Goal: Task Accomplishment & Management: Use online tool/utility

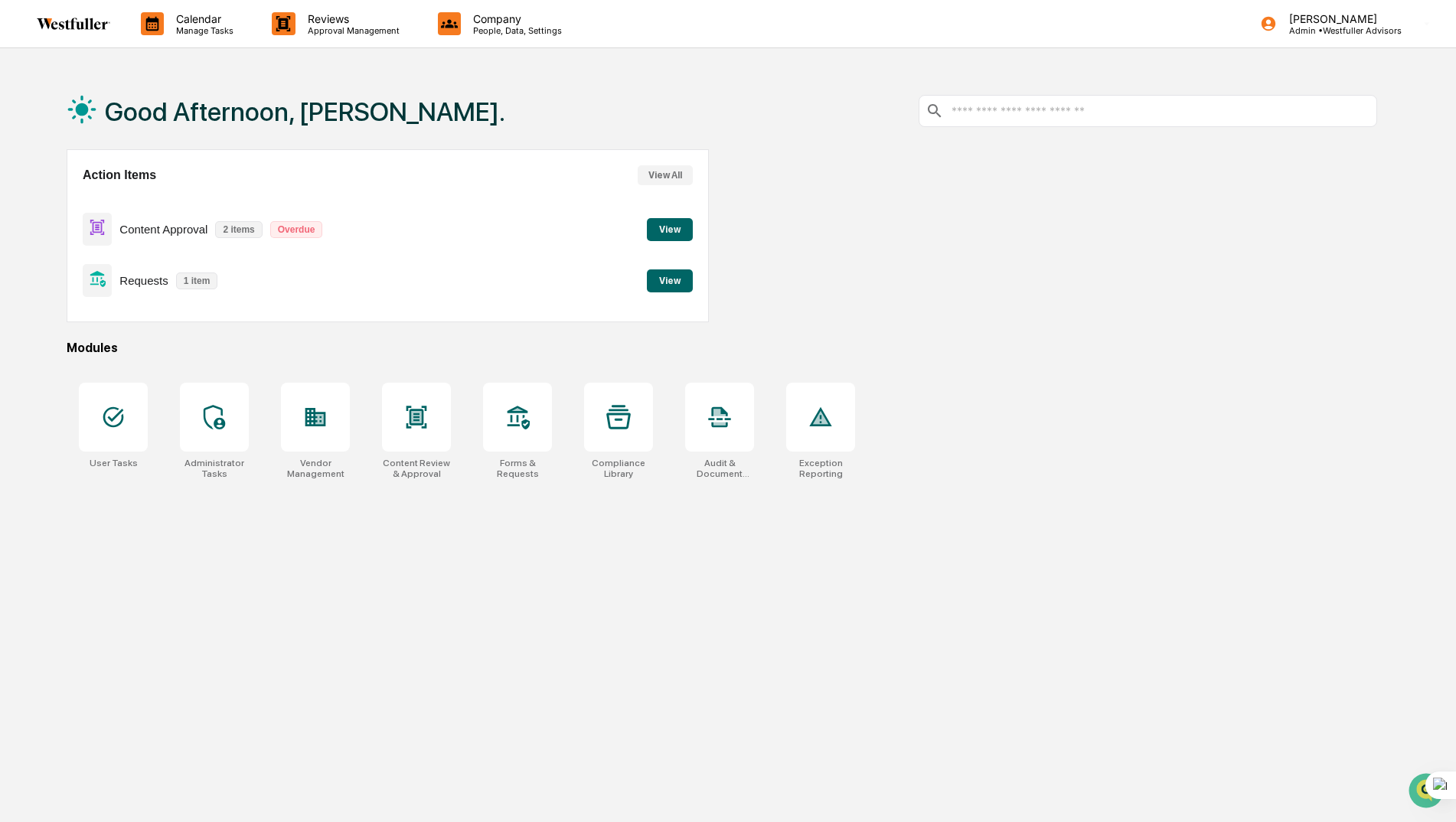
click at [676, 283] on button "View" at bounding box center [669, 281] width 46 height 23
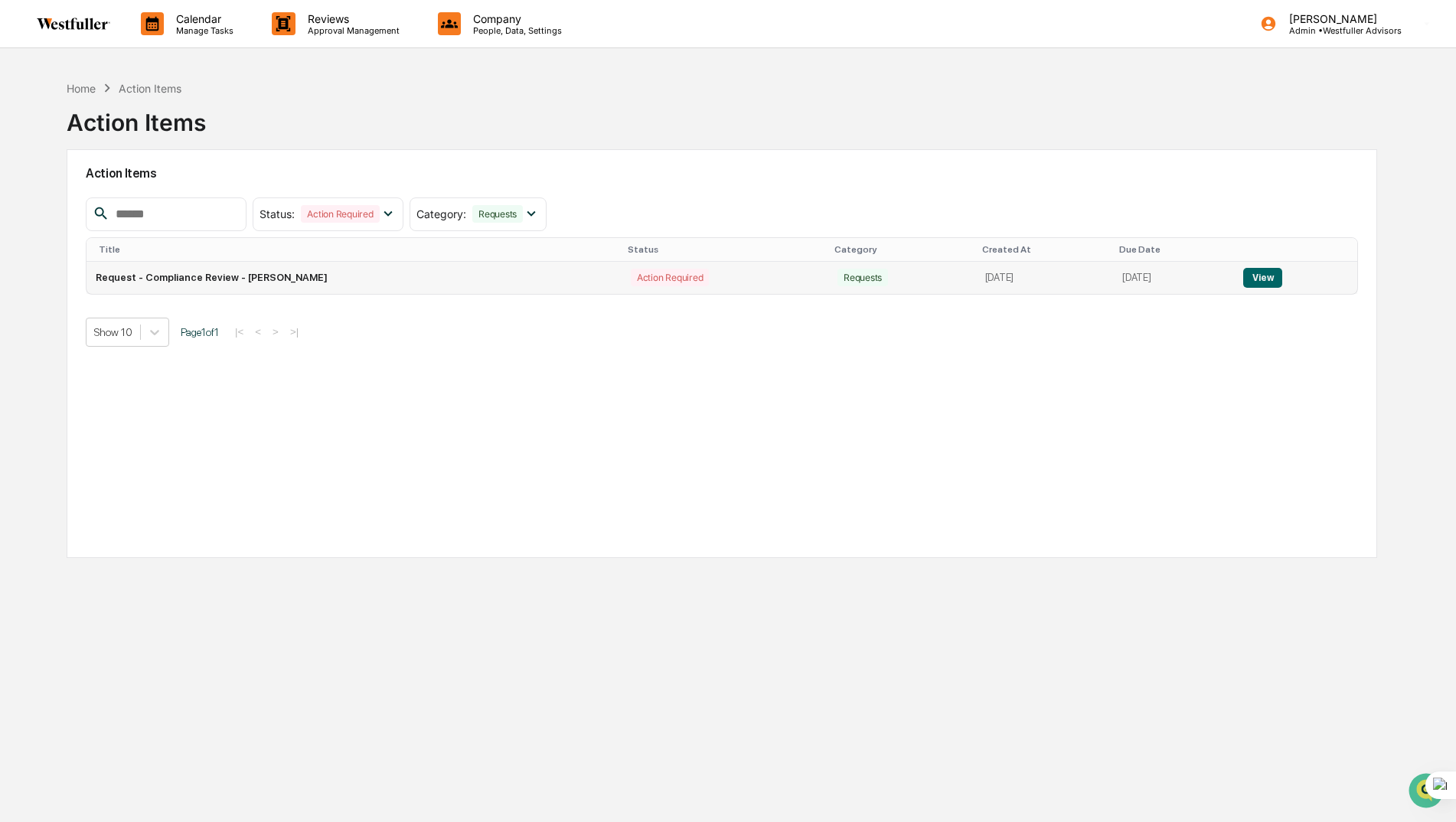
click at [1272, 272] on button "View" at bounding box center [1262, 278] width 39 height 20
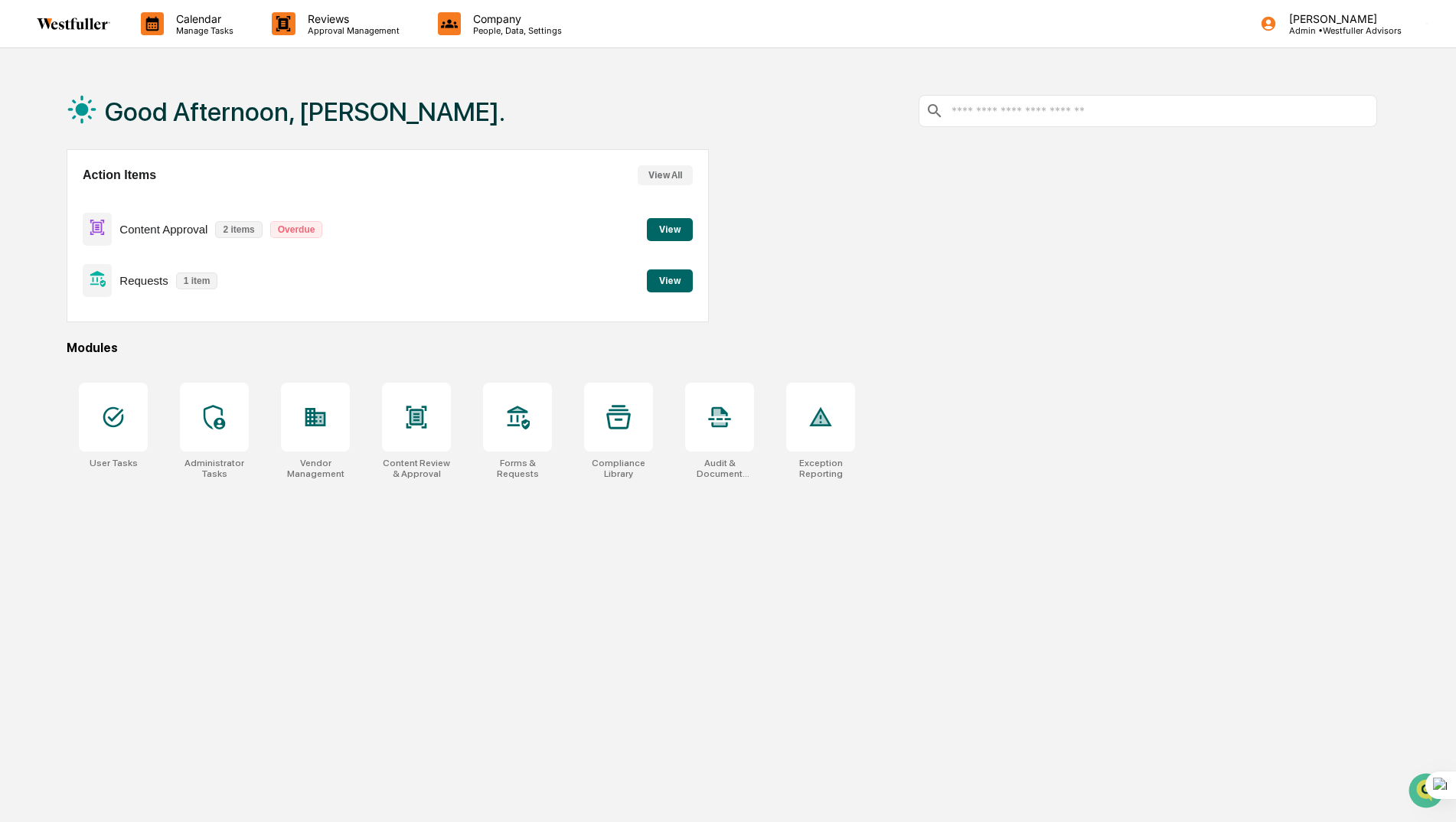
click at [667, 225] on button "View" at bounding box center [669, 229] width 46 height 23
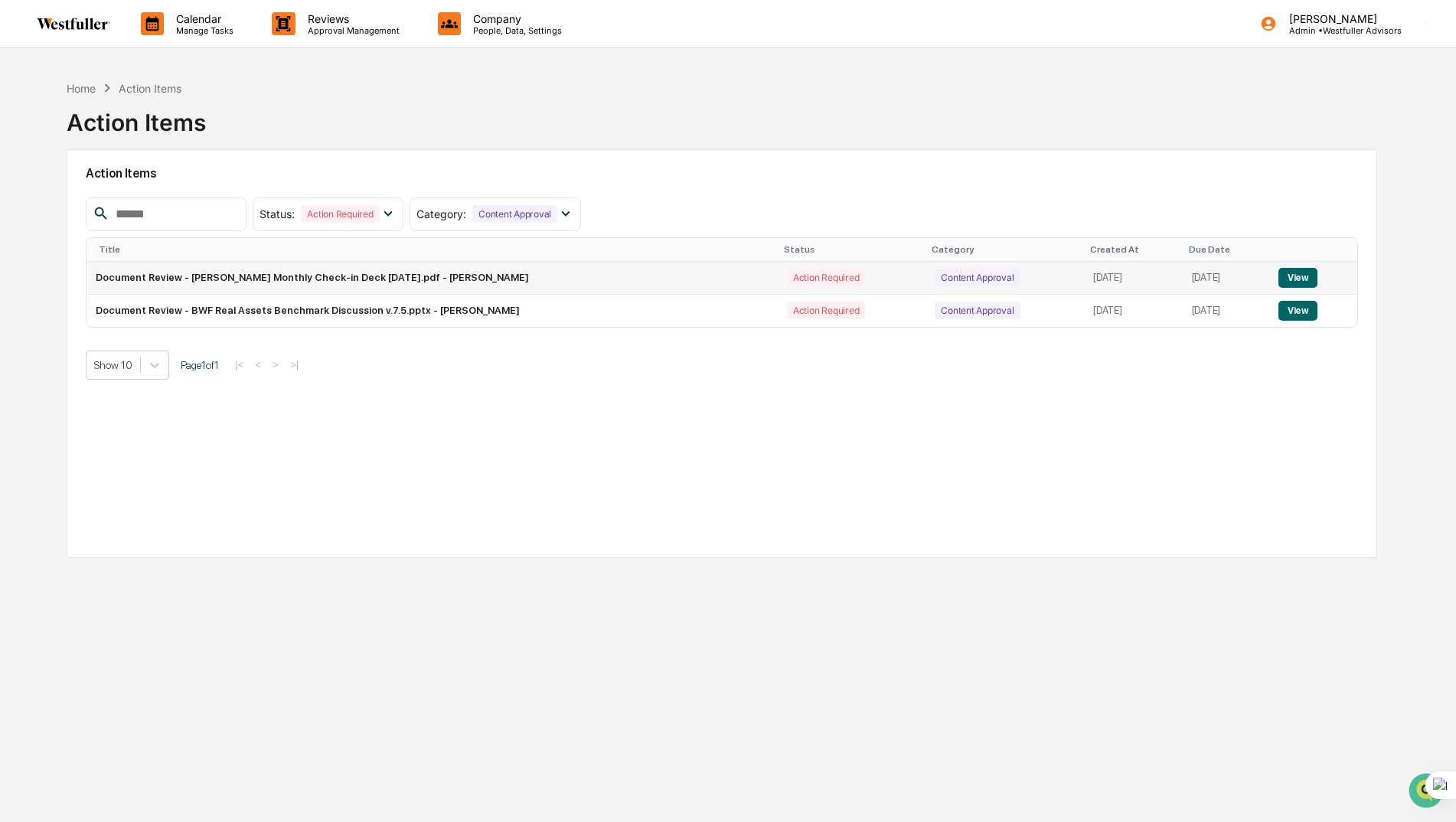
click at [1292, 280] on button "View" at bounding box center [1297, 278] width 39 height 20
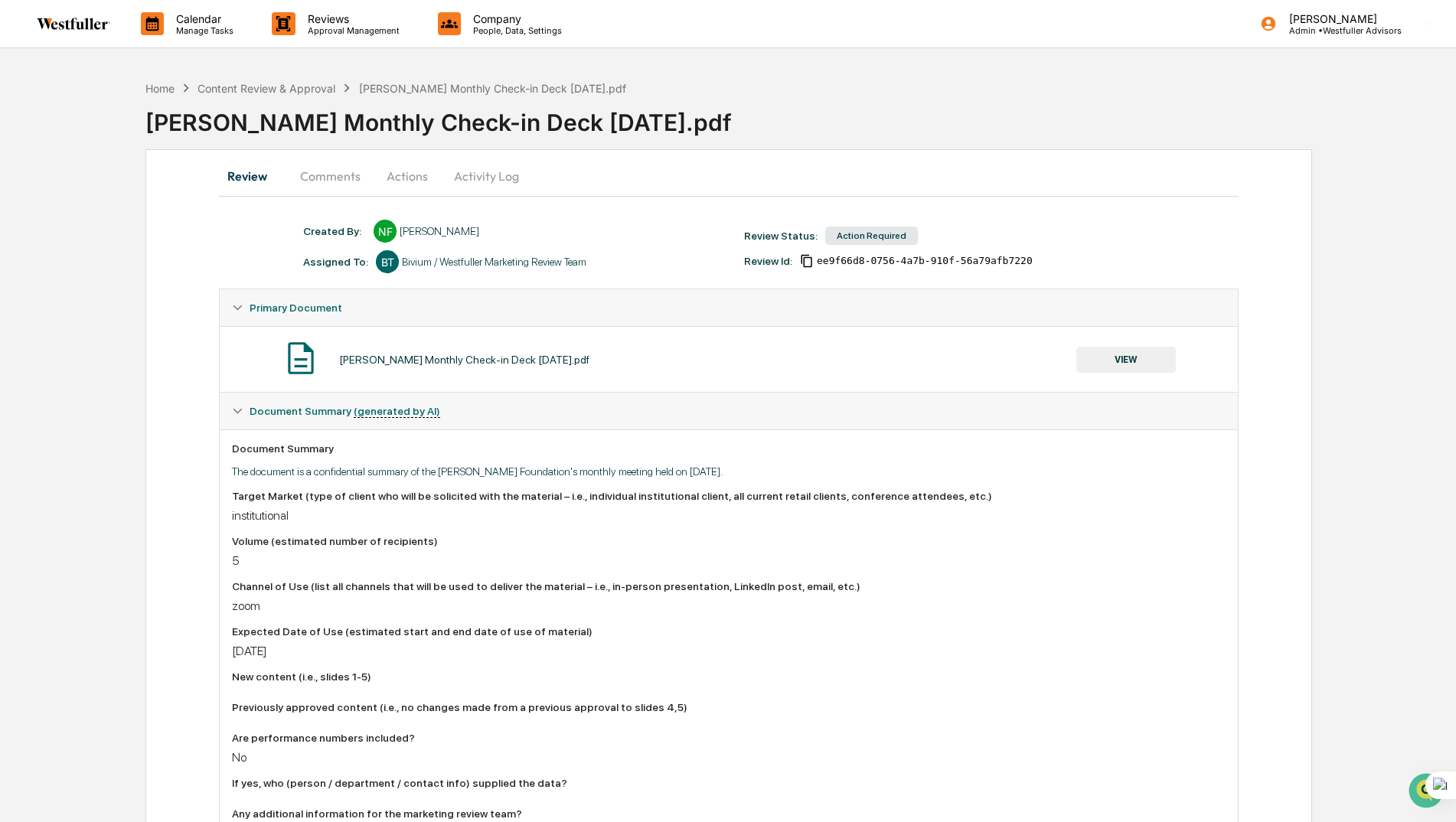
click at [318, 177] on button "Comments" at bounding box center [330, 176] width 85 height 37
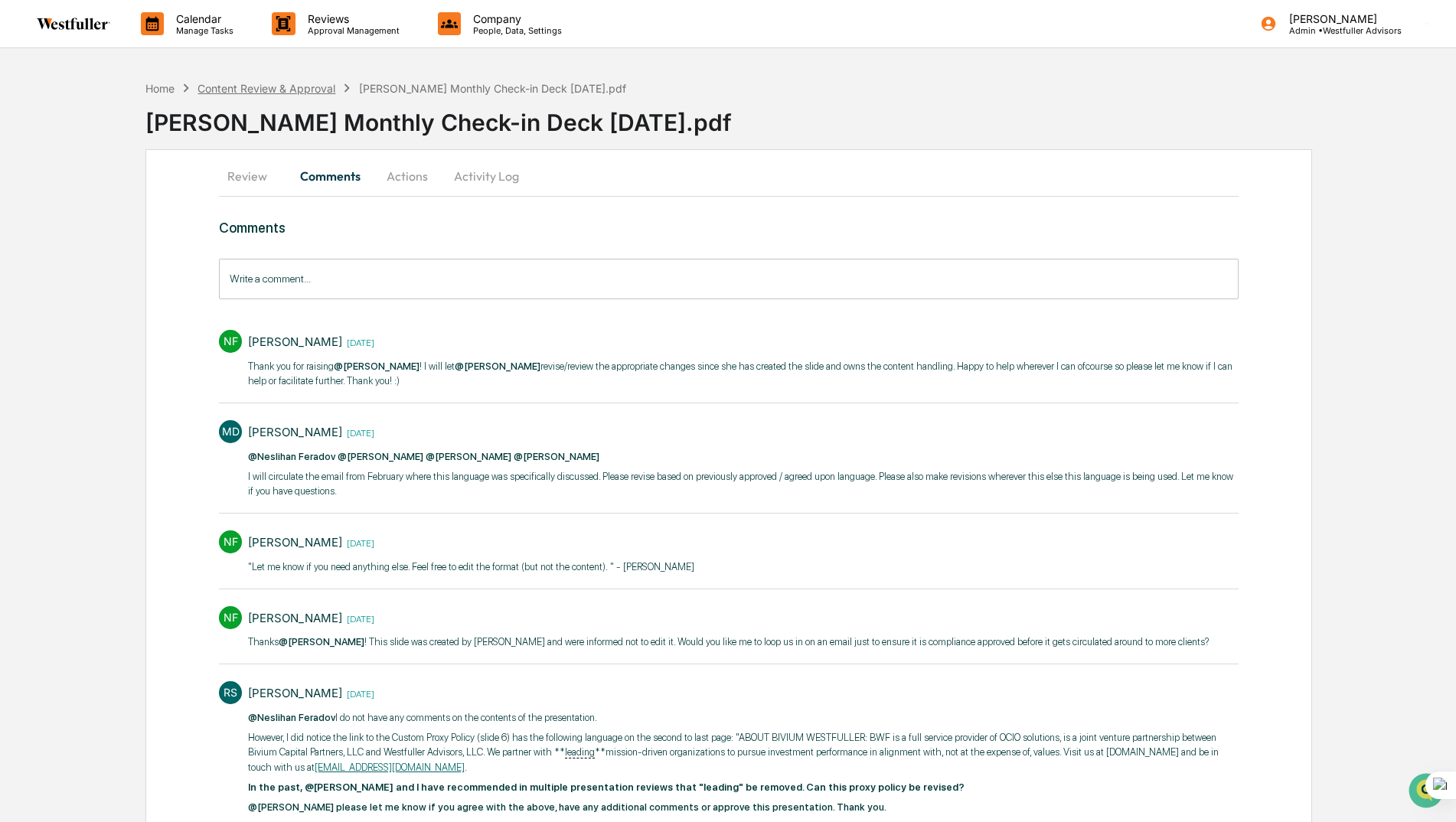
click at [274, 88] on div "Content Review & Approval" at bounding box center [266, 88] width 137 height 13
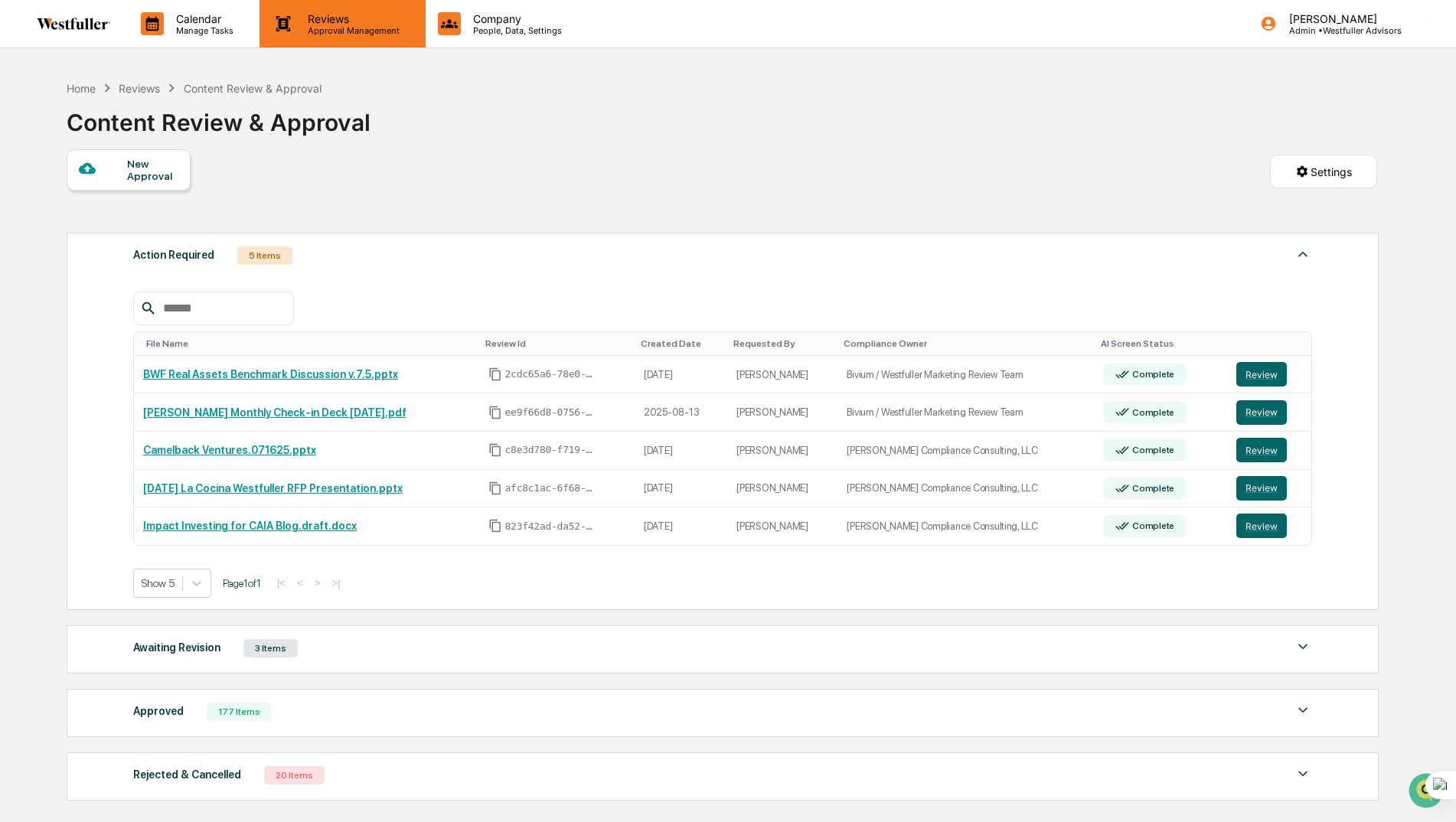
click at [334, 13] on p "Reviews" at bounding box center [350, 18] width 111 height 13
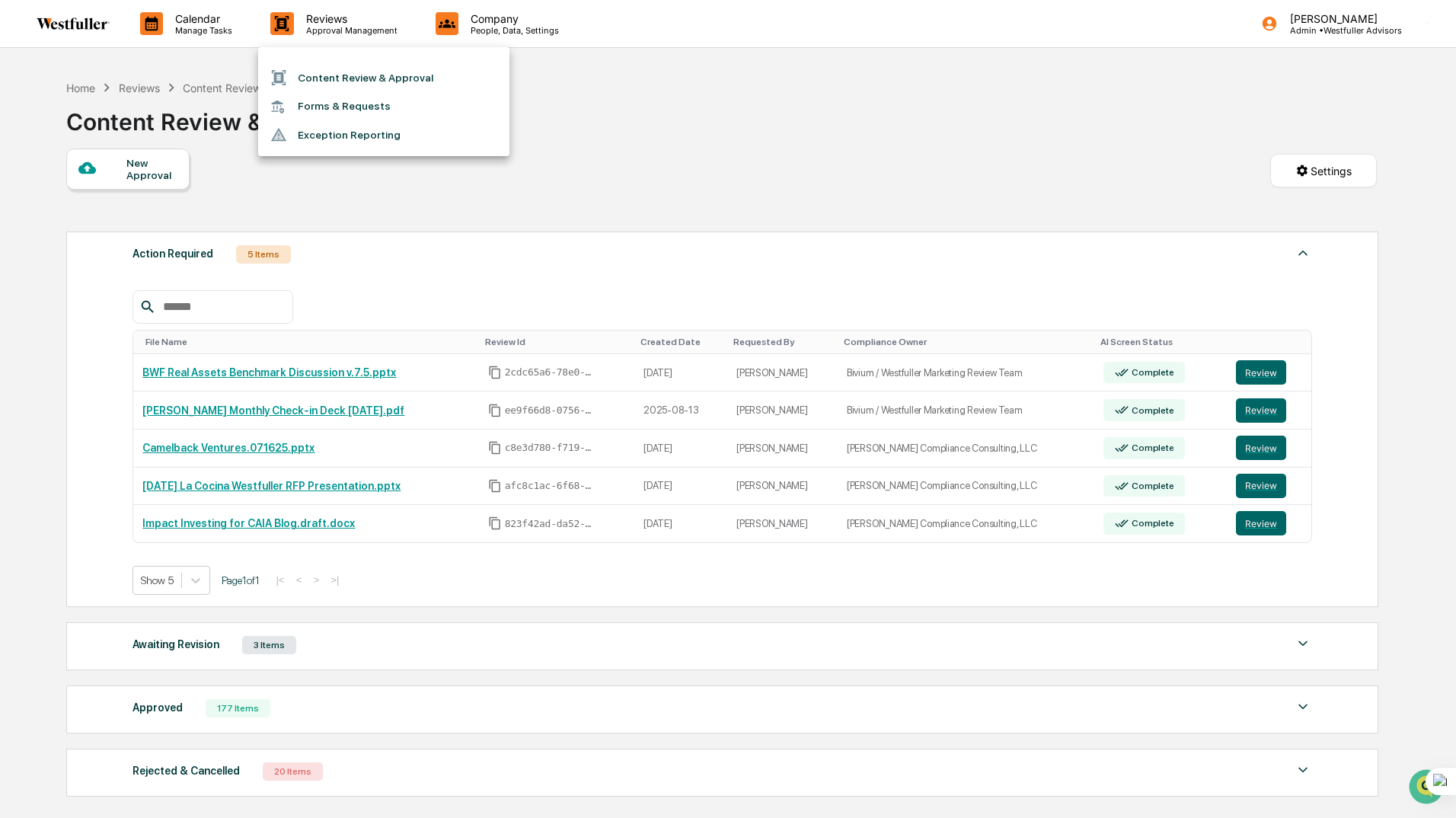
click at [346, 74] on li "Content Review & Approval" at bounding box center [383, 78] width 251 height 29
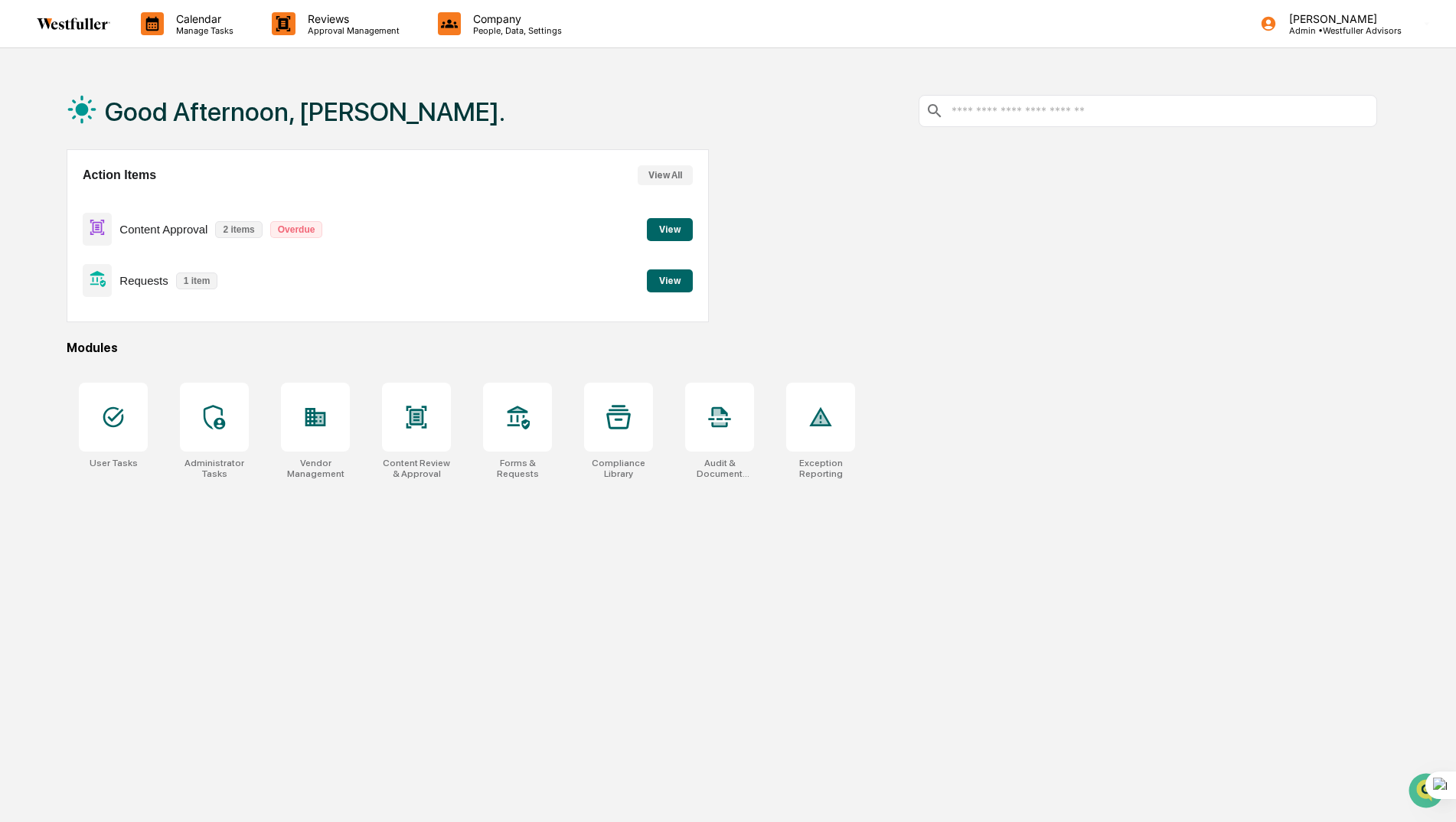
click at [660, 227] on button "View" at bounding box center [669, 229] width 46 height 23
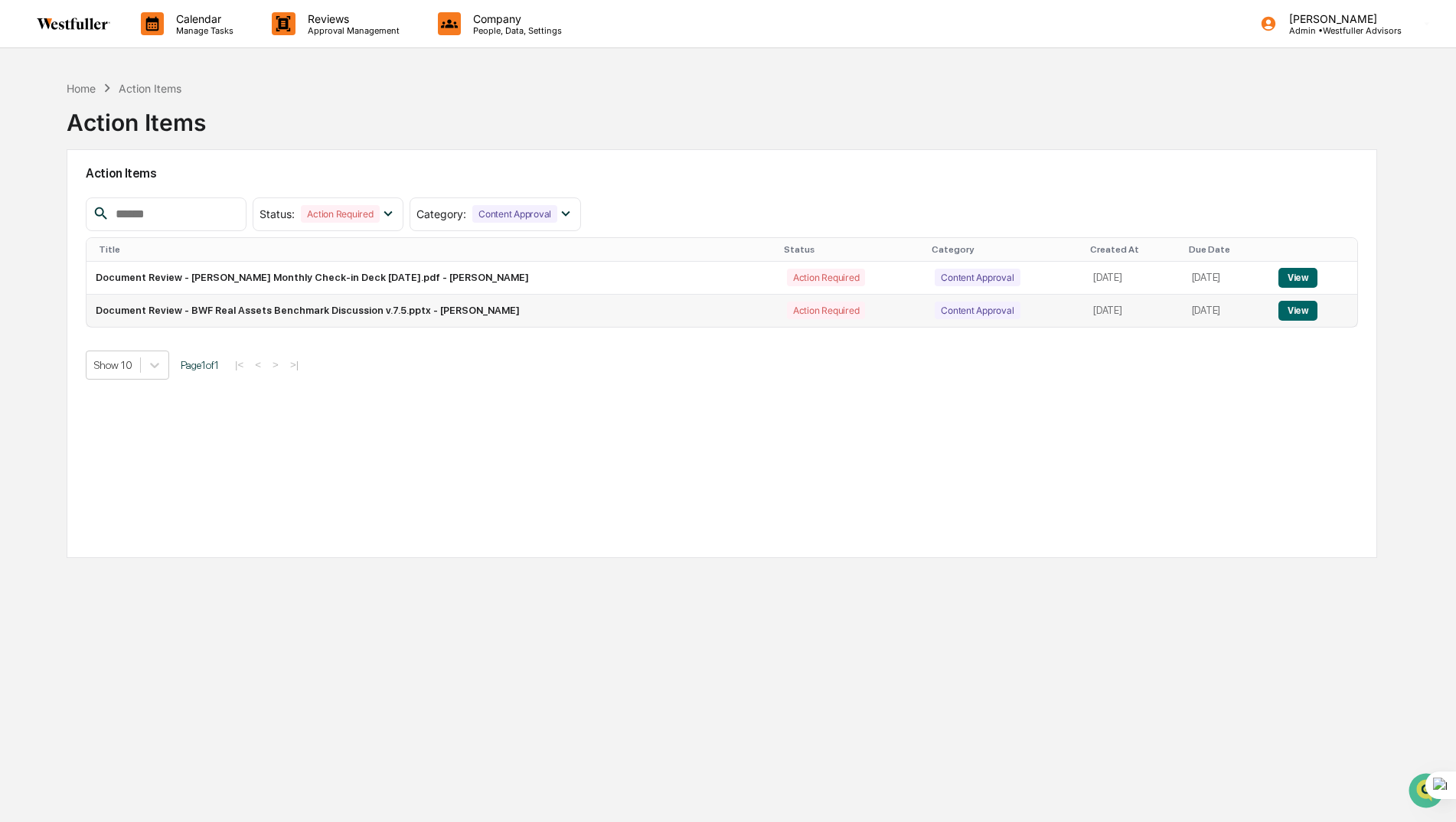
click at [1295, 308] on button "View" at bounding box center [1297, 311] width 39 height 20
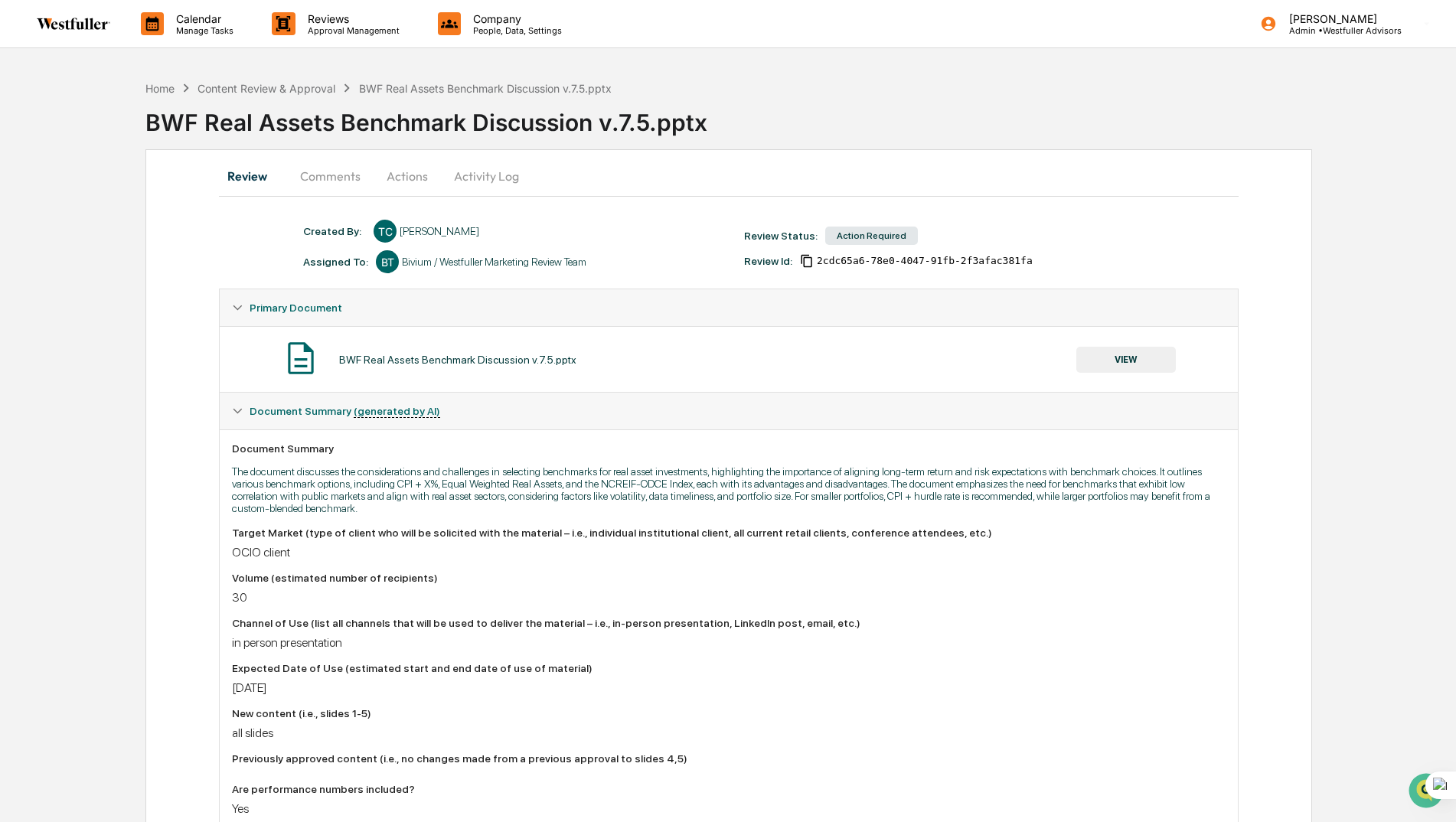
click at [1121, 360] on button "VIEW" at bounding box center [1126, 359] width 100 height 26
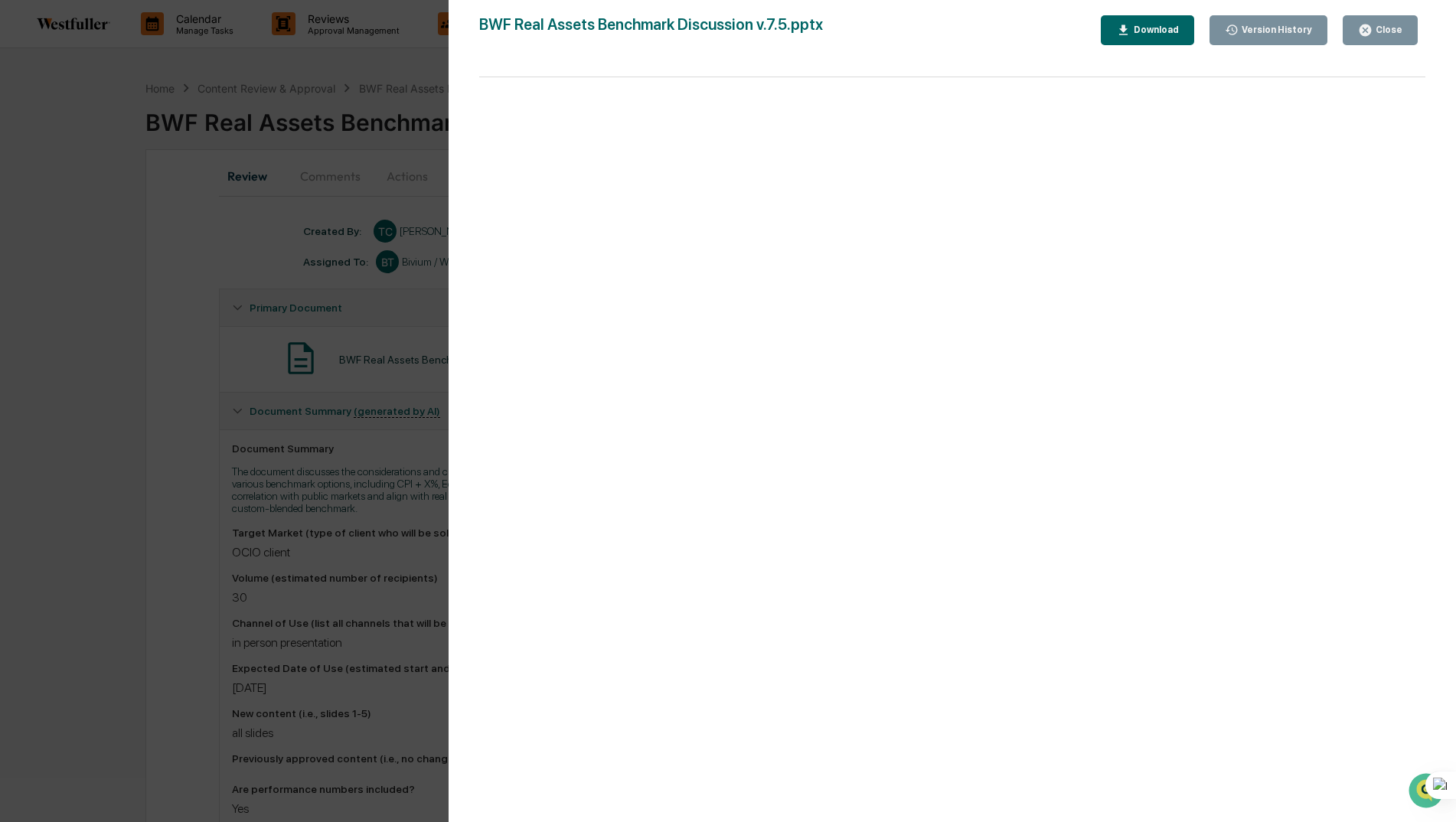
click at [1158, 29] on div "Download" at bounding box center [1155, 29] width 48 height 11
drag, startPoint x: 317, startPoint y: 246, endPoint x: 225, endPoint y: 284, distance: 99.5
click at [317, 246] on div "Version History [DATE] 10:16 PM [PERSON_NAME] BWF Real Assets Benchmark Discuss…" at bounding box center [728, 411] width 1456 height 822
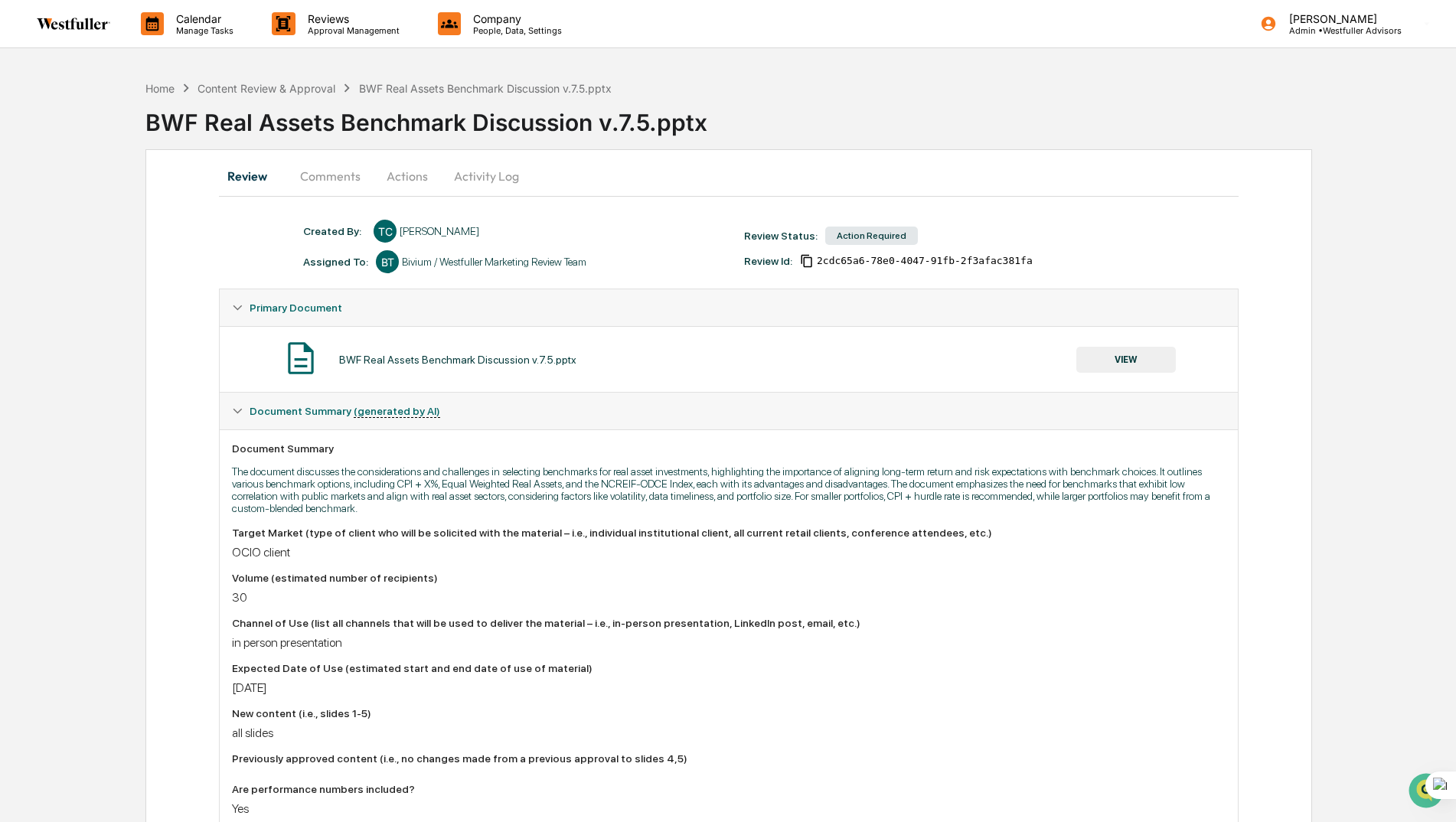
click at [328, 174] on button "Comments" at bounding box center [330, 176] width 85 height 37
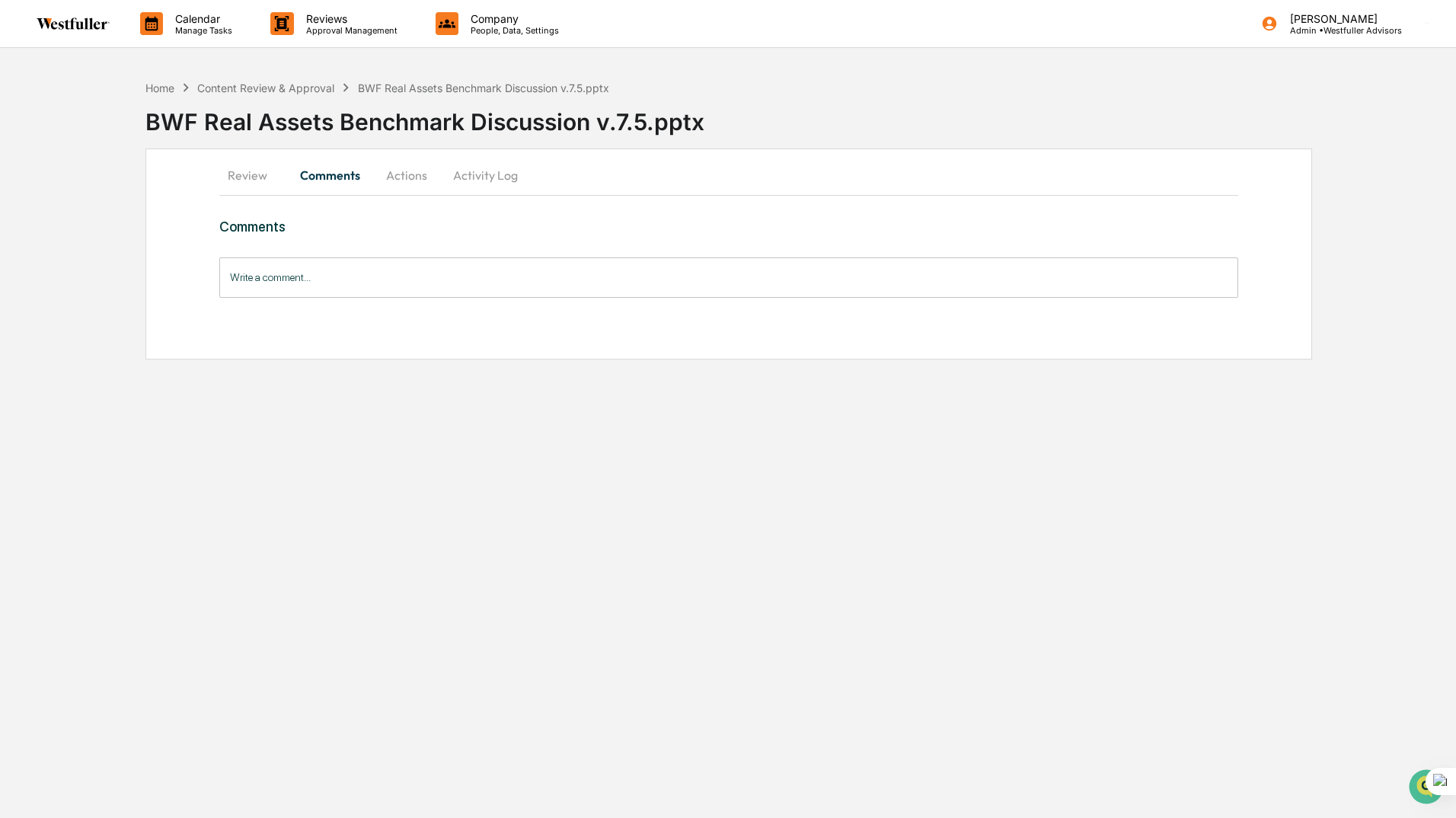
click at [254, 173] on button "Review" at bounding box center [253, 175] width 68 height 37
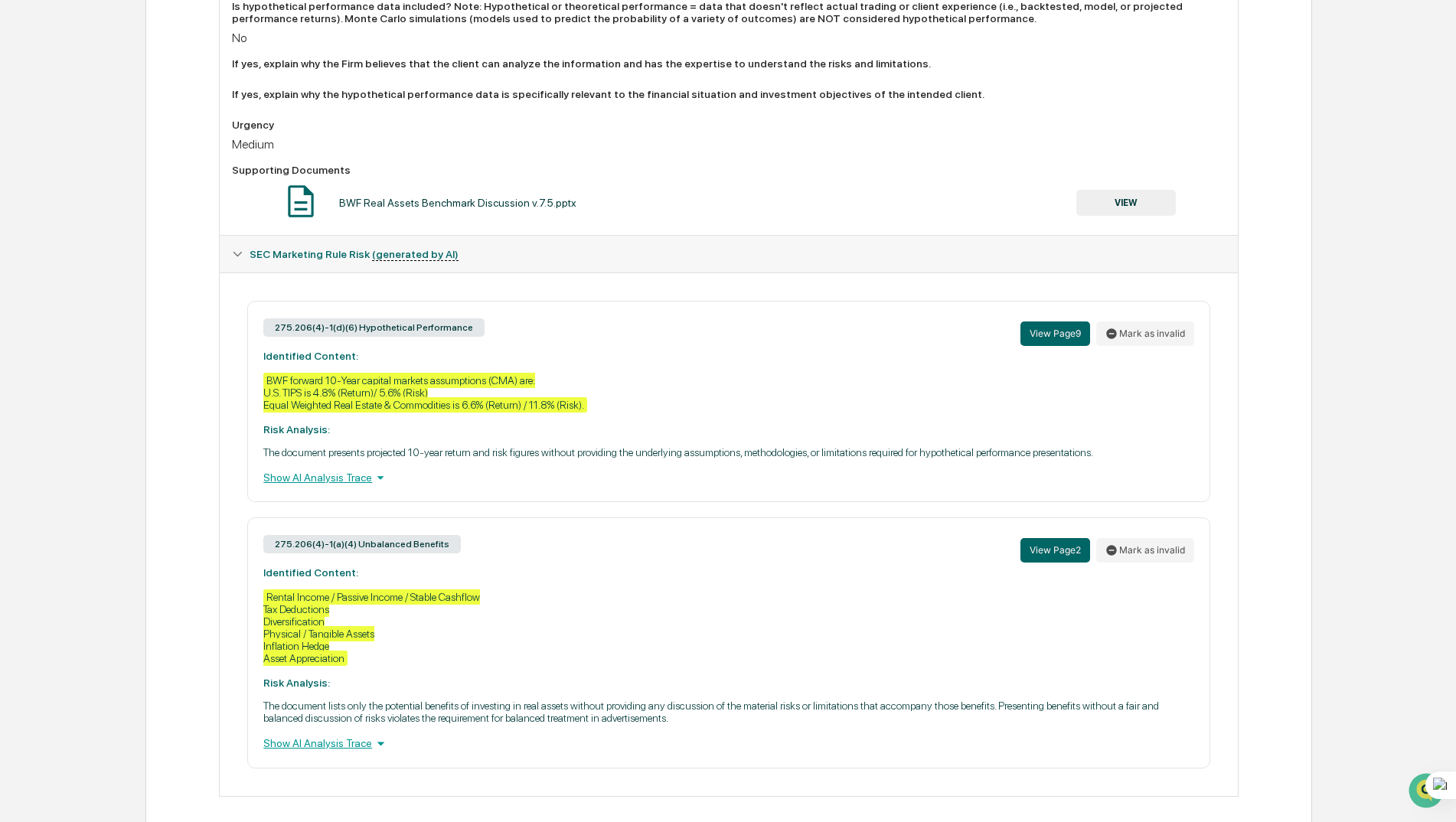
scroll to position [932, 0]
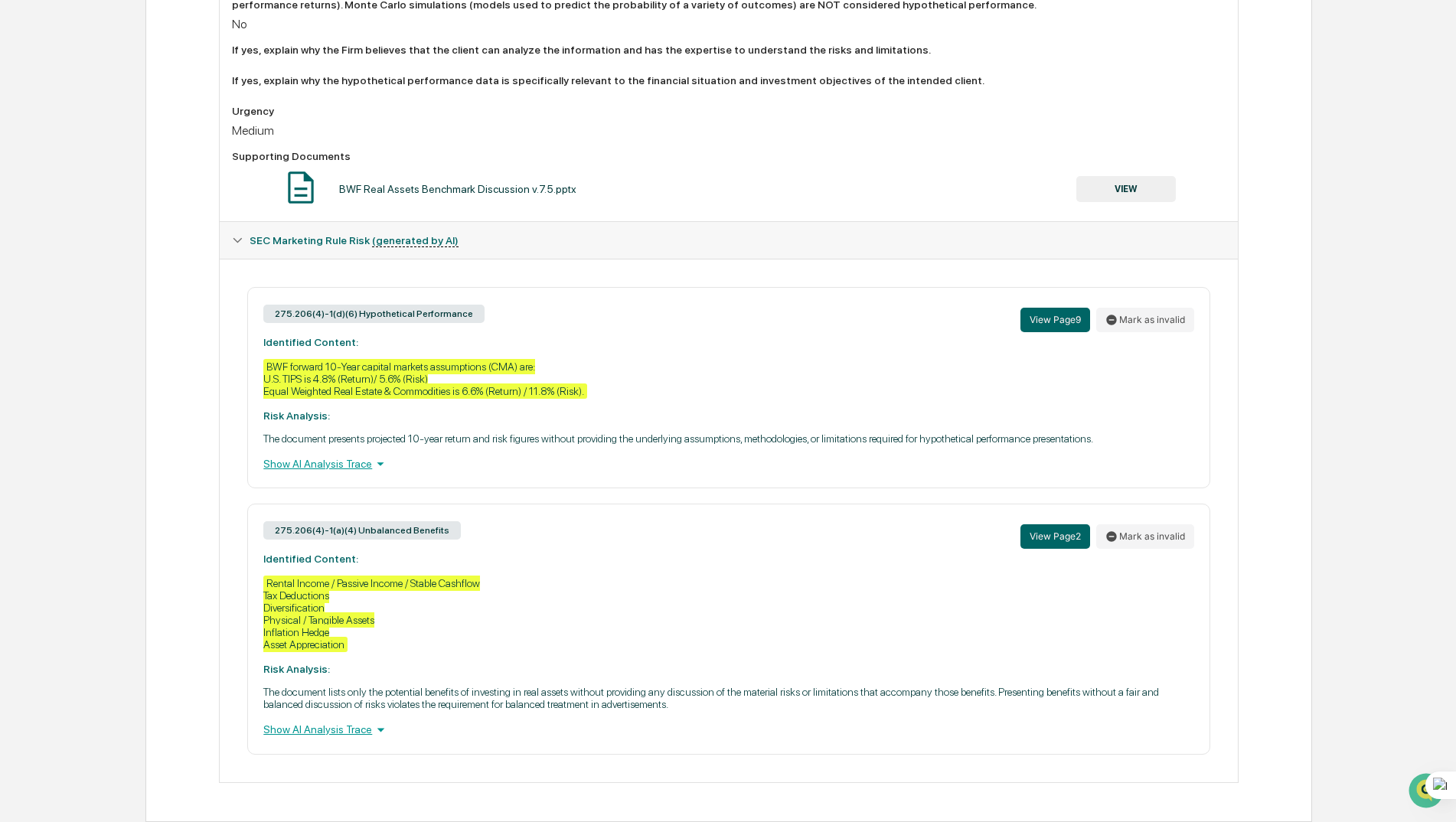
click at [348, 467] on div "Show AI Analysis Trace" at bounding box center [728, 463] width 930 height 16
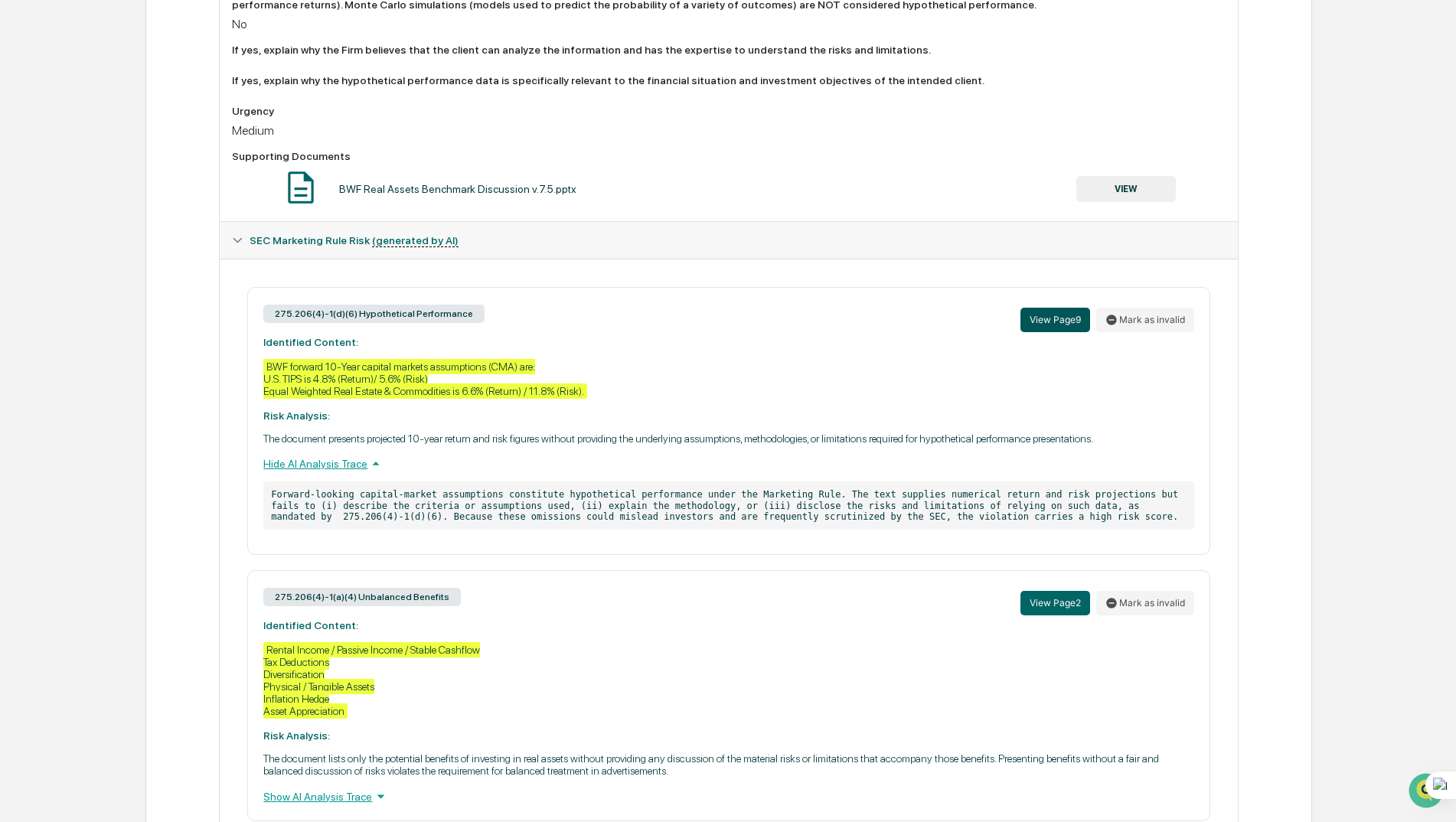
click at [1066, 320] on button "View Page 9" at bounding box center [1055, 320] width 70 height 24
